Goal: Check status

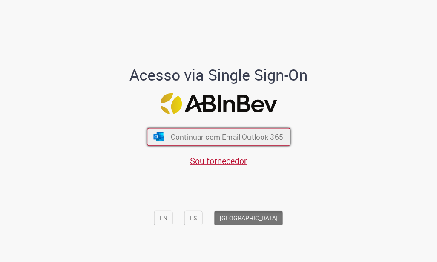
click at [246, 136] on span "Continuar com Email Outlook 365" at bounding box center [226, 137] width 112 height 10
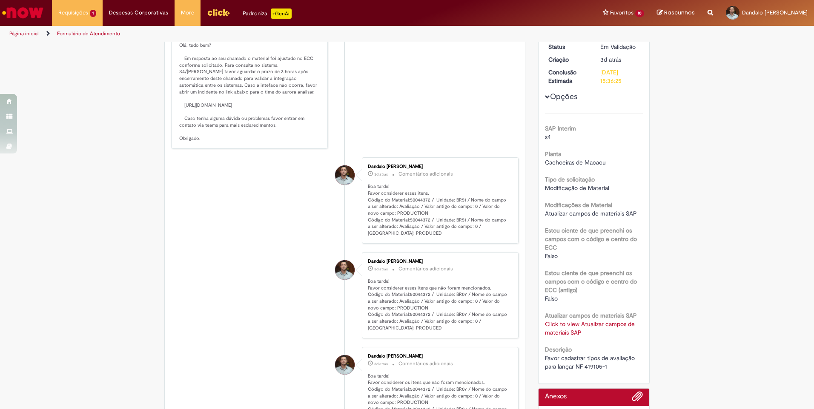
scroll to position [43, 0]
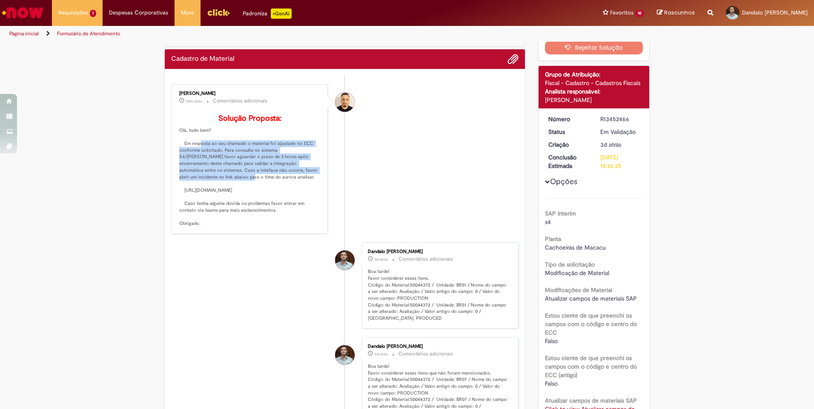
drag, startPoint x: 183, startPoint y: 157, endPoint x: 309, endPoint y: 185, distance: 129.0
click at [309, 185] on p "Solução Proposta: Olá, tudo bem? Em resposta ao seu chamado o material foi ajus…" at bounding box center [250, 170] width 142 height 113
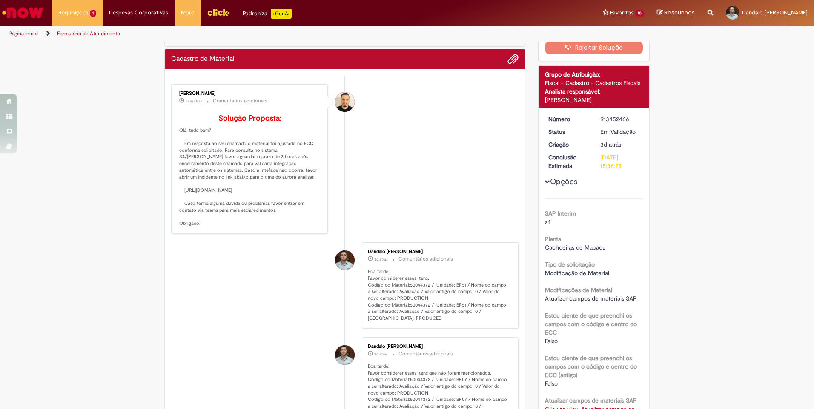
click at [258, 300] on li "Dandalo [PERSON_NAME] 3d atrás 3 dias atrás Comentários adicionais Boa tarde! F…" at bounding box center [344, 286] width 347 height 86
